Goal: Find specific page/section: Find specific page/section

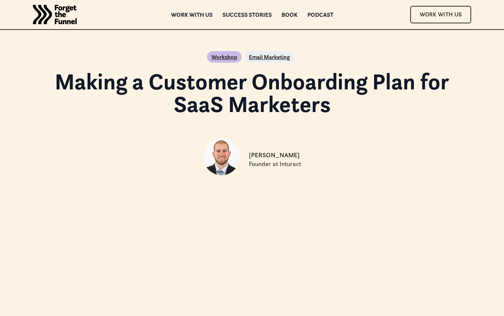
click at [63, 14] on img "home" at bounding box center [55, 14] width 44 height 29
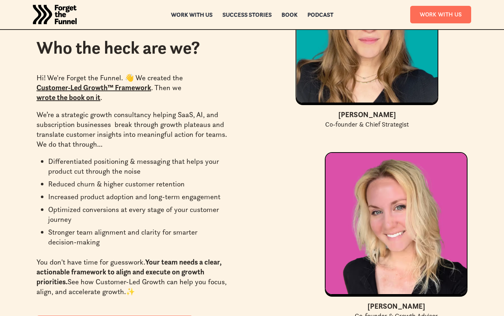
scroll to position [2082, 0]
drag, startPoint x: 425, startPoint y: 282, endPoint x: 369, endPoint y: 283, distance: 56.2
click at [369, 301] on div "[PERSON_NAME] Co-founder & Growth Advisor" at bounding box center [396, 311] width 143 height 20
copy div "[PERSON_NAME]"
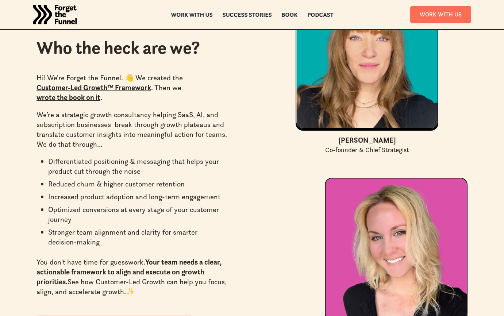
scroll to position [2059, 0]
